Goal: Information Seeking & Learning: Learn about a topic

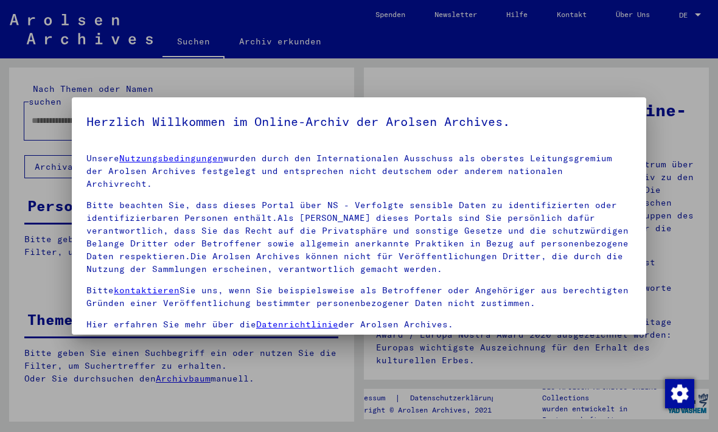
click at [677, 298] on div at bounding box center [359, 216] width 718 height 432
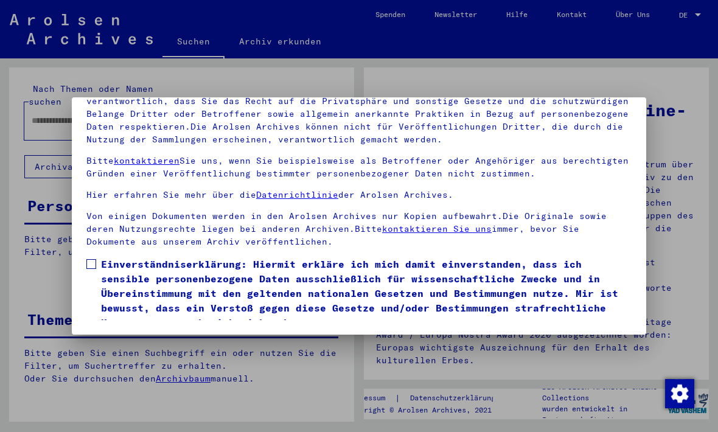
scroll to position [130, 0]
click at [88, 259] on span at bounding box center [91, 264] width 10 height 10
click at [150, 336] on button "Ich stimme zu" at bounding box center [132, 347] width 92 height 23
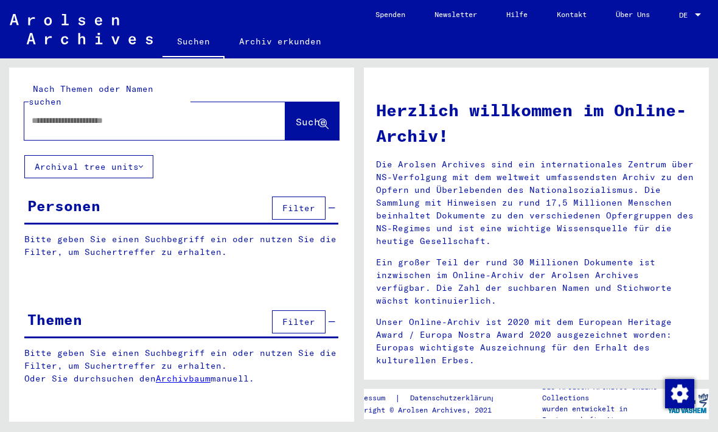
click at [310, 310] on button "Filter" at bounding box center [299, 321] width 54 height 23
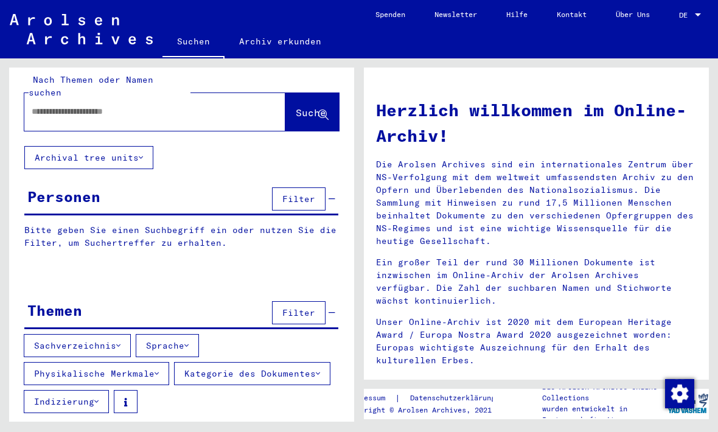
scroll to position [9, 0]
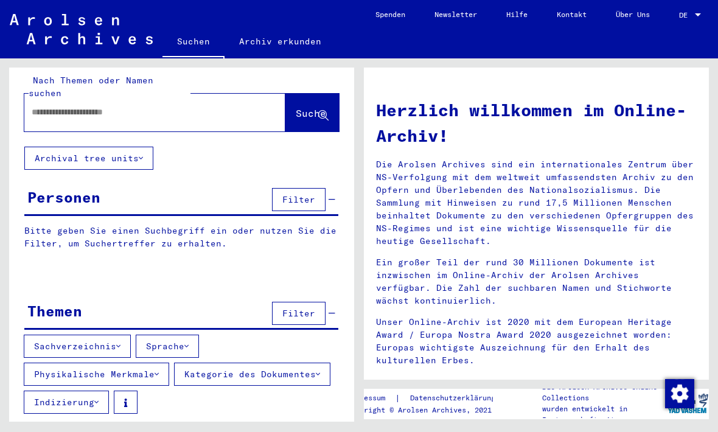
click at [125, 336] on button "Sachverzeichnis" at bounding box center [77, 346] width 107 height 23
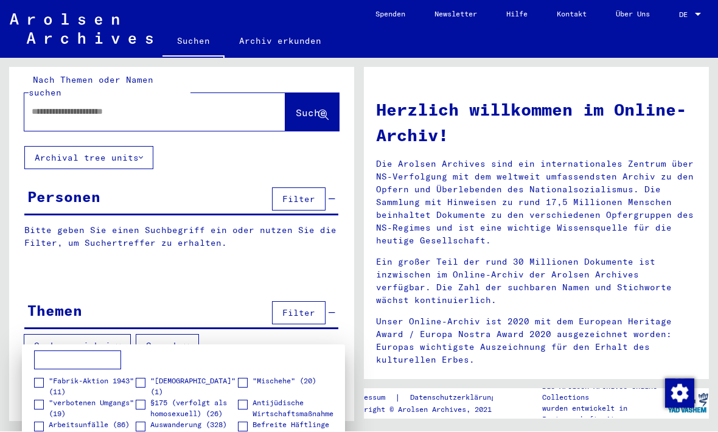
scroll to position [-2, 0]
click at [72, 102] on div at bounding box center [359, 216] width 718 height 432
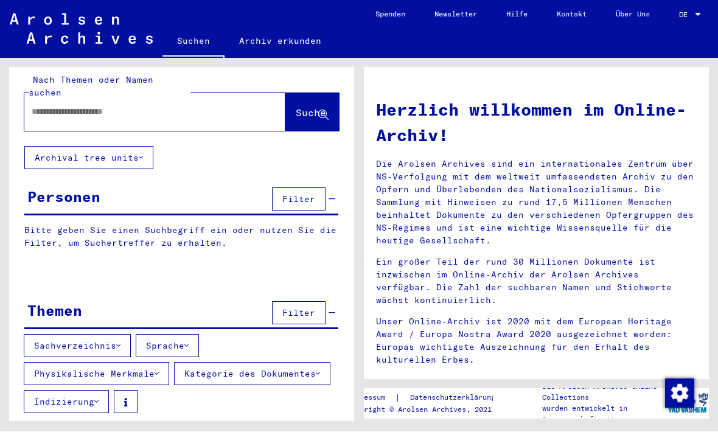
click at [67, 114] on div at bounding box center [154, 113] width 261 height 38
click at [62, 106] on input "text" at bounding box center [140, 112] width 217 height 13
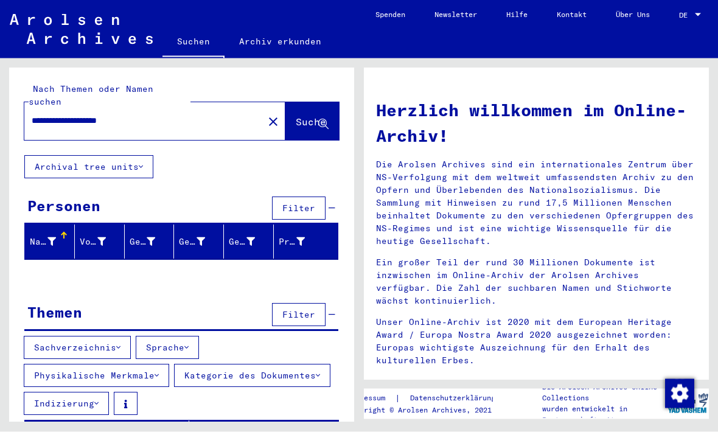
click at [47, 237] on icon at bounding box center [51, 241] width 9 height 9
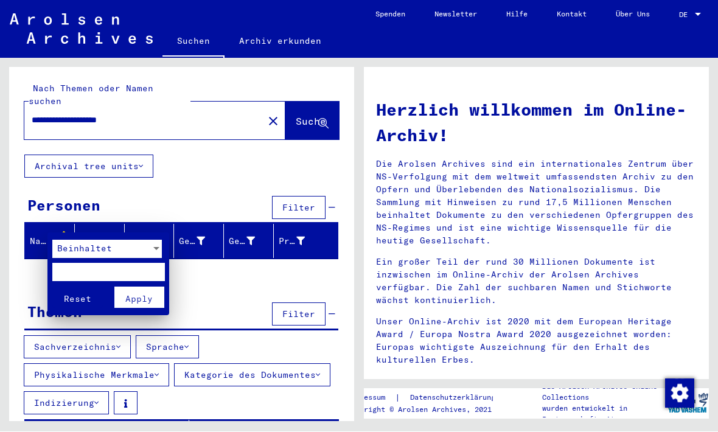
click at [245, 322] on div at bounding box center [359, 216] width 718 height 432
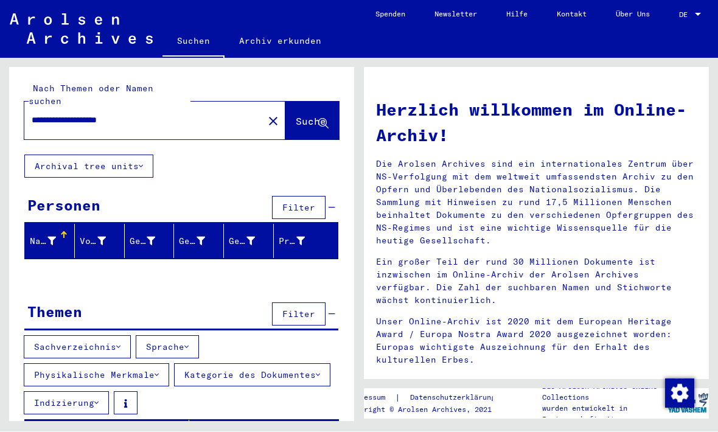
click at [106, 114] on input "**********" at bounding box center [140, 120] width 217 height 13
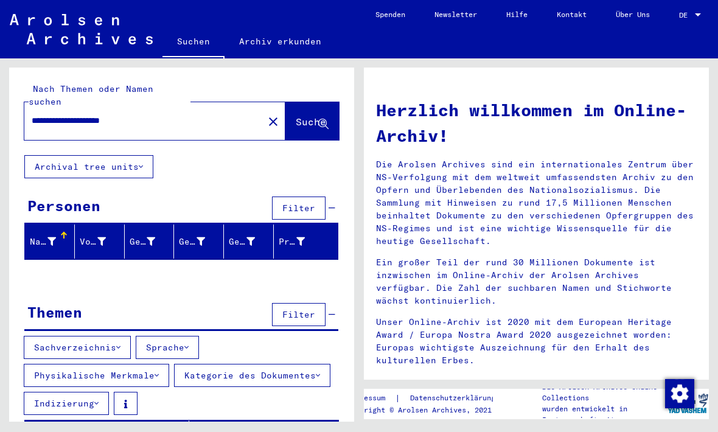
type input "**********"
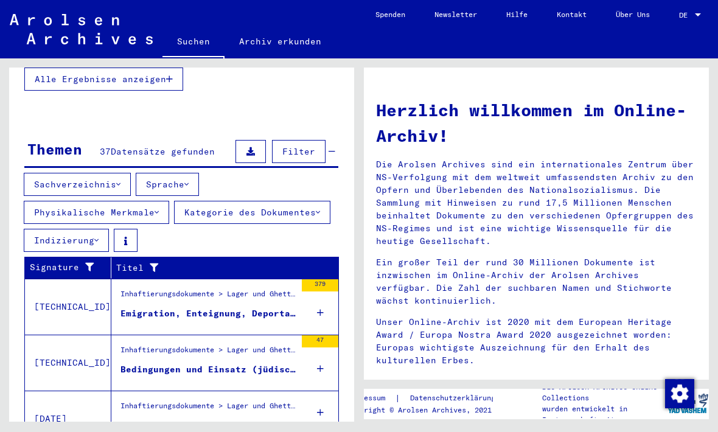
scroll to position [381, 0]
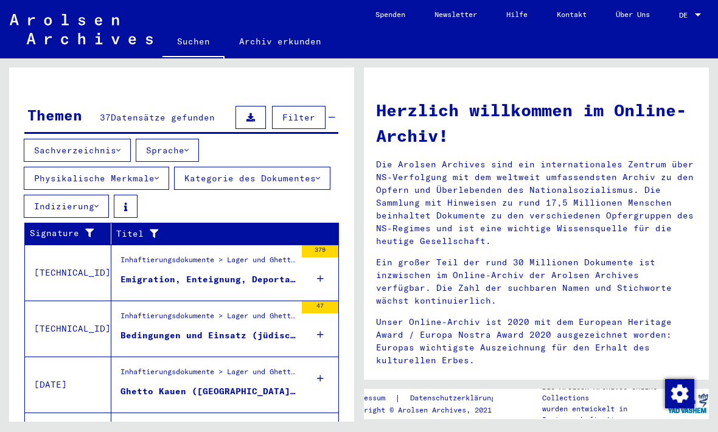
click at [201, 366] on div "Inhaftierungsdokumente > Lager und Ghettos" at bounding box center [207, 374] width 175 height 17
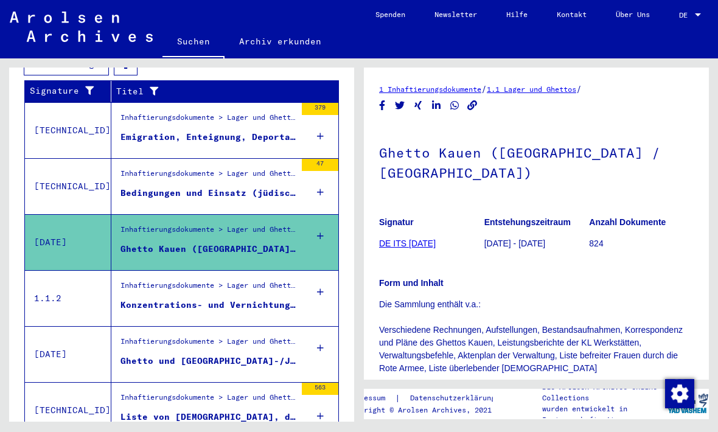
scroll to position [308, 0]
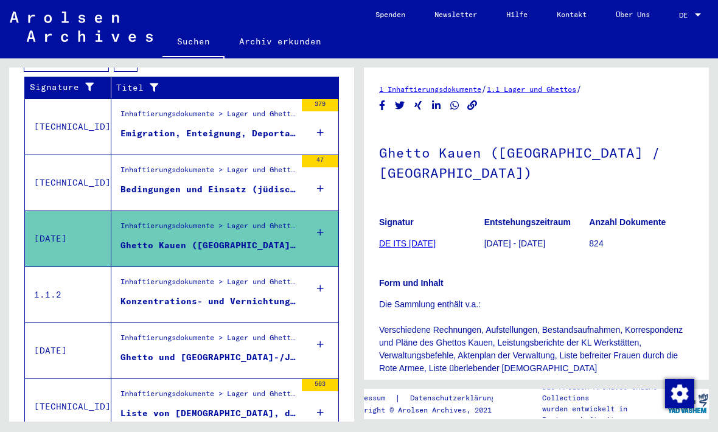
click at [254, 183] on div "Bedingungen und Einsatz (jüdischer) Zwangsarbeiter des Außenlagers [GEOGRAPHIC_…" at bounding box center [207, 189] width 175 height 13
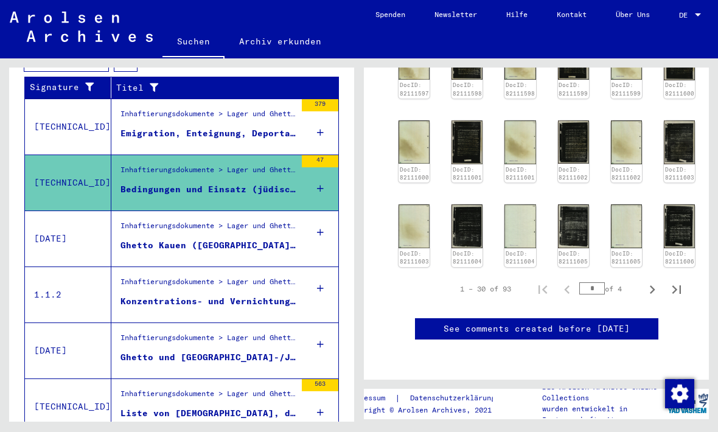
scroll to position [1042, 0]
click at [661, 277] on button "Next page" at bounding box center [652, 289] width 24 height 24
type input "*"
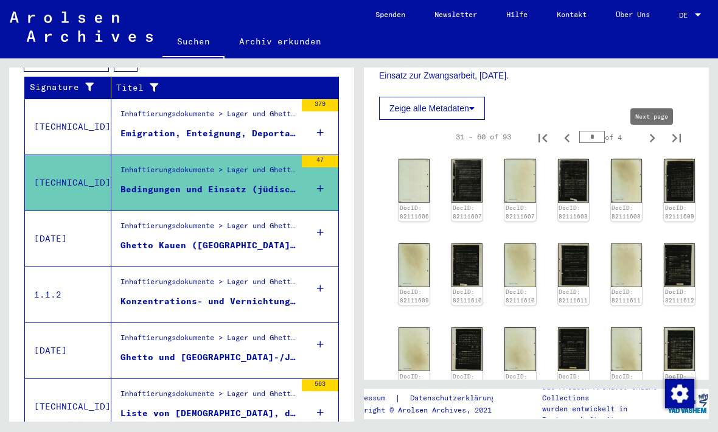
scroll to position [653, 0]
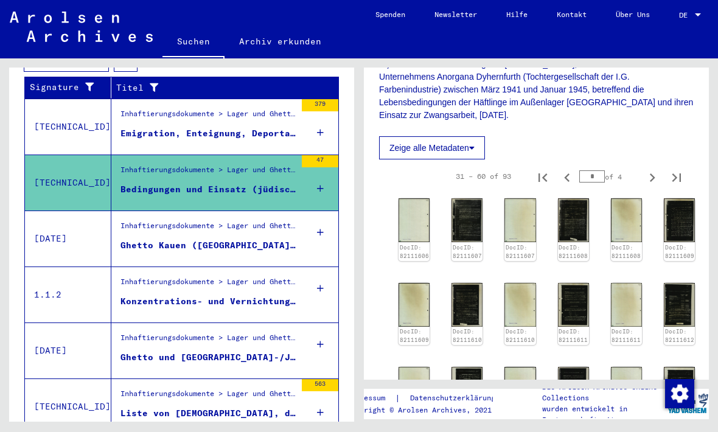
click at [416, 198] on img at bounding box center [414, 220] width 31 height 44
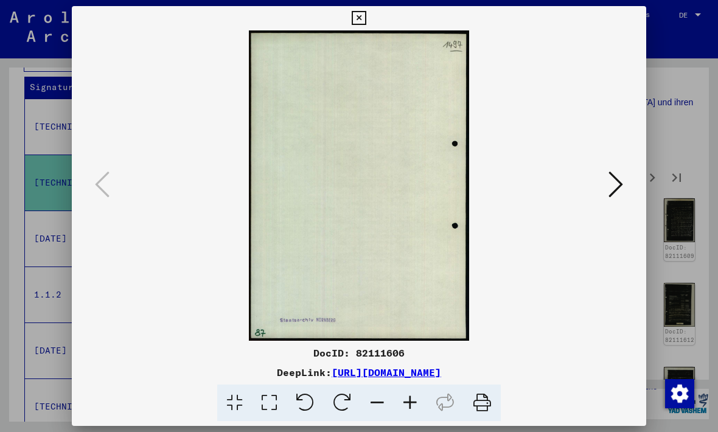
click at [624, 188] on button at bounding box center [616, 185] width 22 height 35
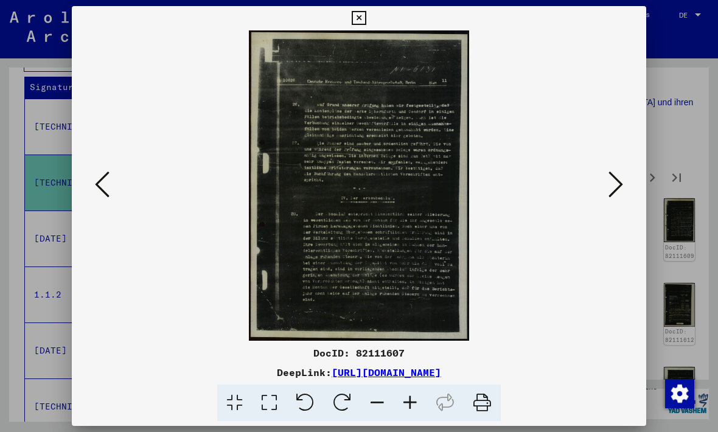
click at [618, 185] on icon at bounding box center [615, 184] width 15 height 29
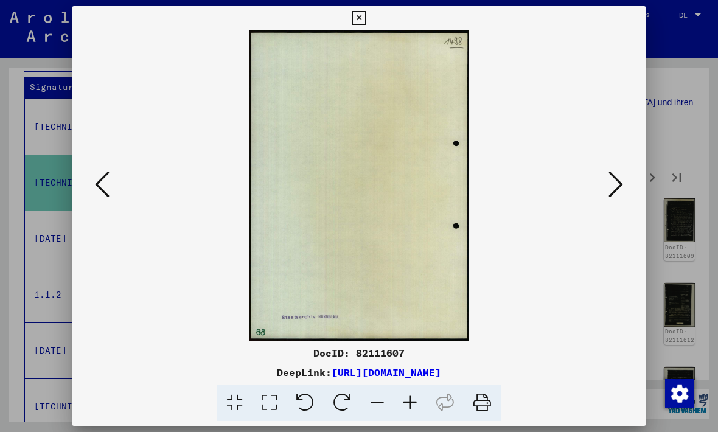
click at [619, 187] on icon at bounding box center [615, 184] width 15 height 29
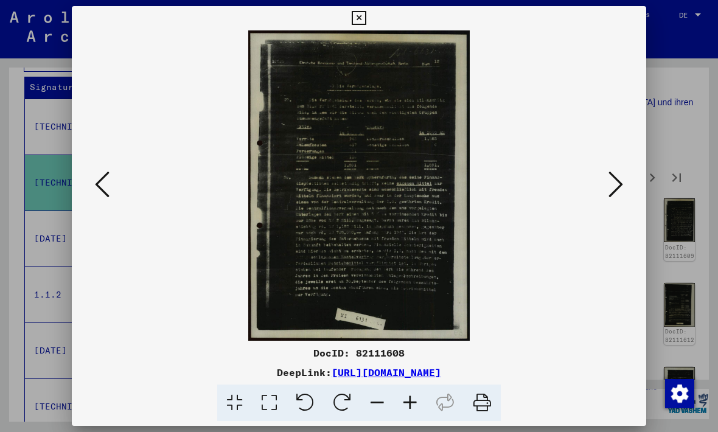
click at [615, 186] on icon at bounding box center [615, 184] width 15 height 29
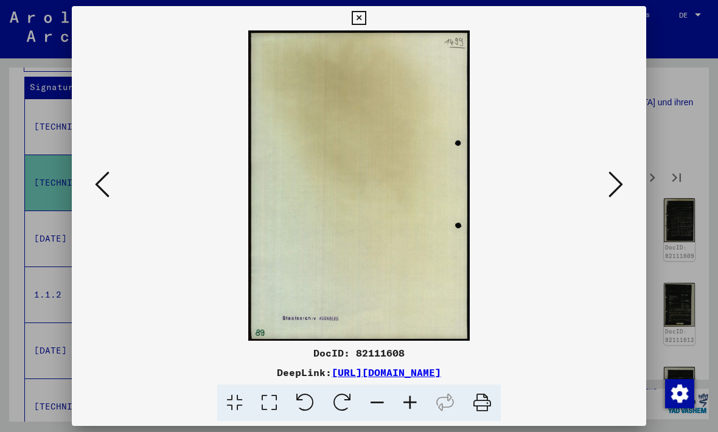
click at [369, 11] on button at bounding box center [358, 18] width 21 height 24
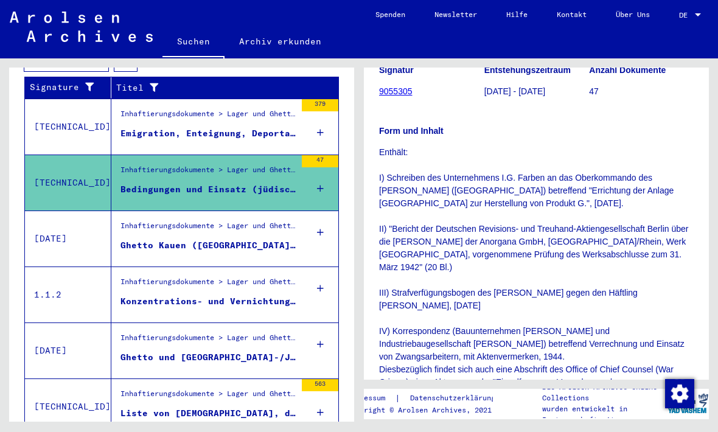
scroll to position [232, 0]
